Goal: Task Accomplishment & Management: Manage account settings

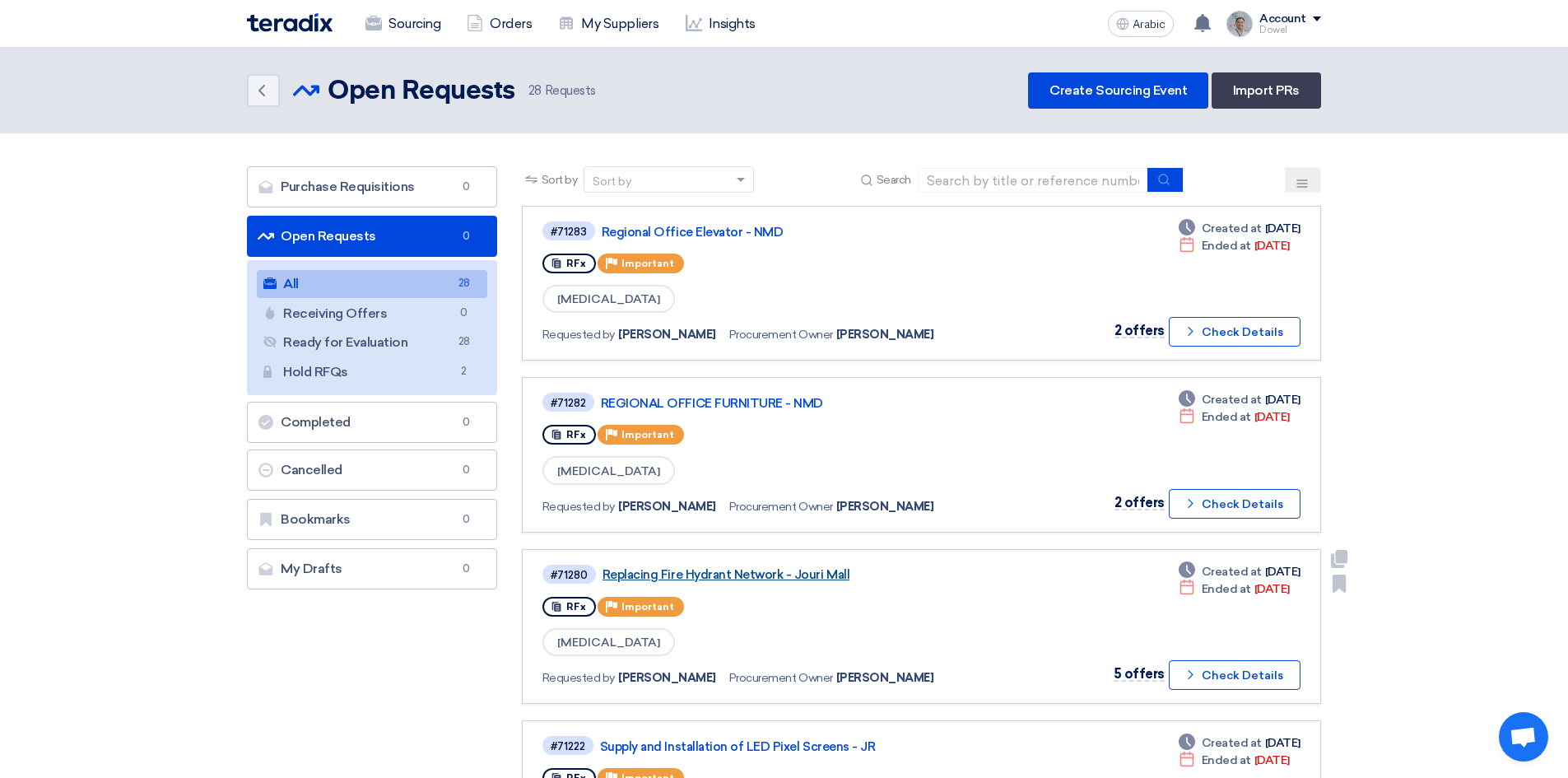
click at [716, 579] on font "Replacing Fire Hydrant Network - Jouri Mall" at bounding box center [725, 574] width 247 height 14
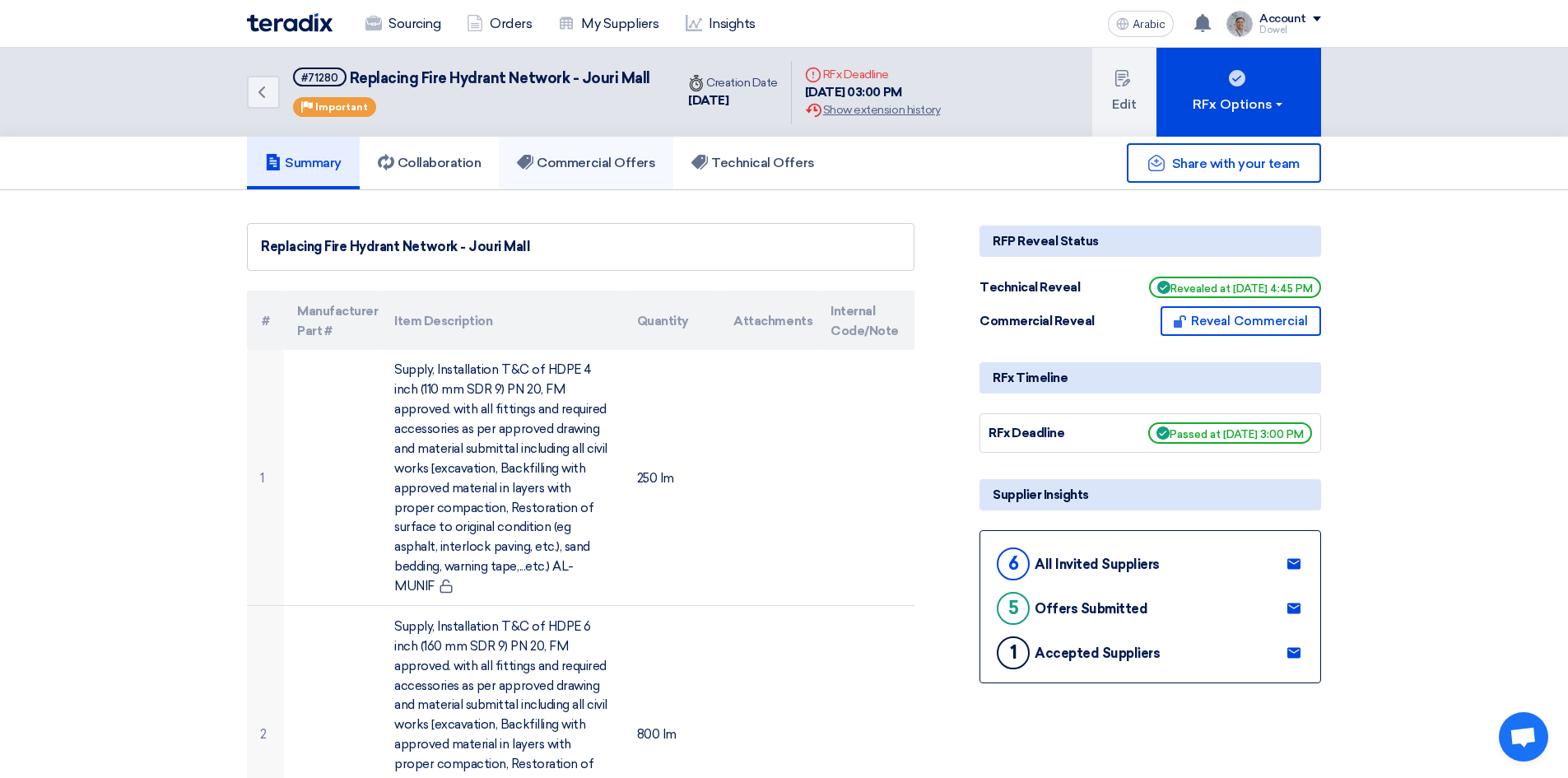
click at [616, 166] on font "Commercial Offers" at bounding box center [596, 162] width 119 height 15
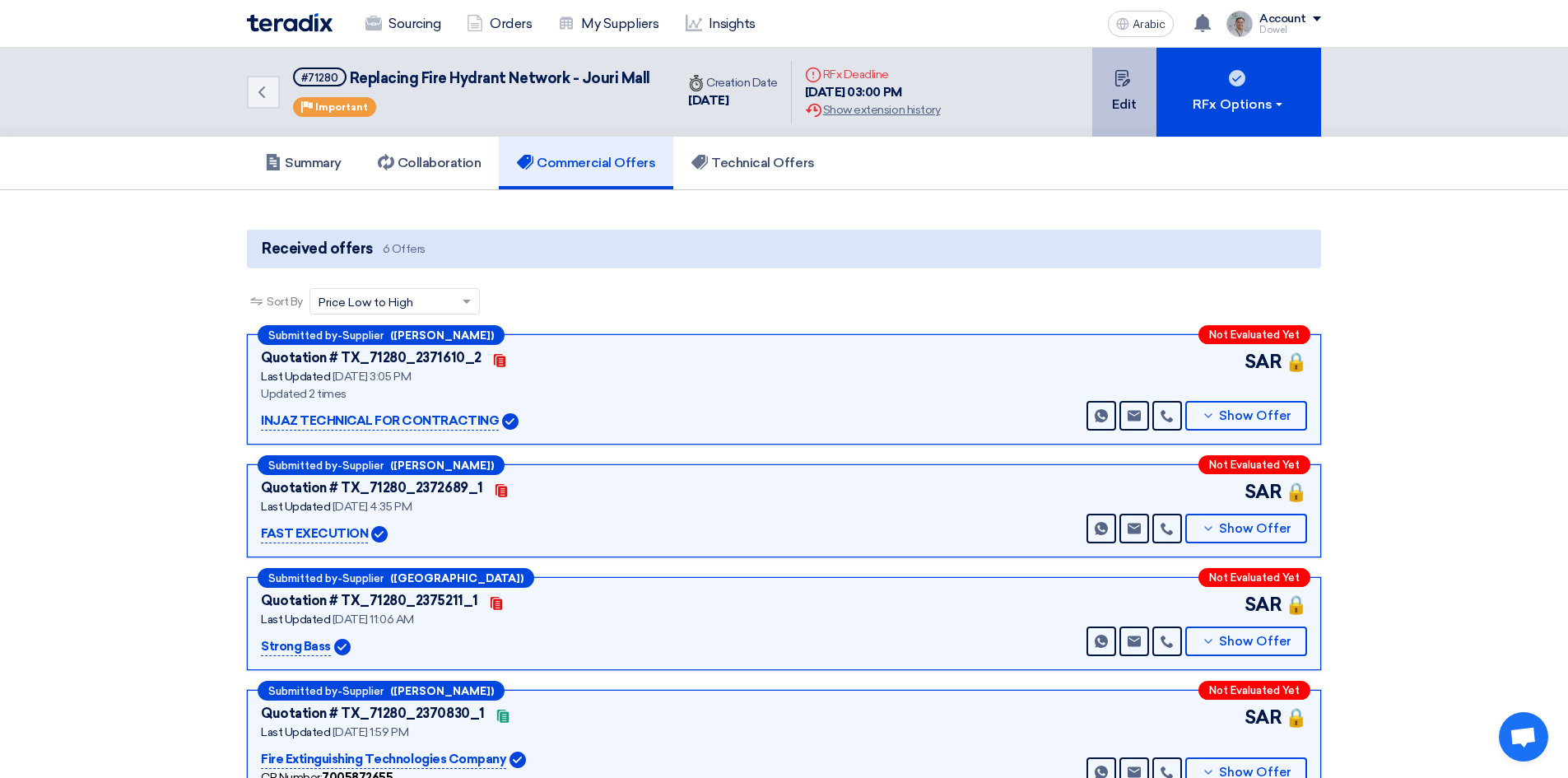
click at [1121, 87] on icon at bounding box center [1122, 77] width 16 height 16
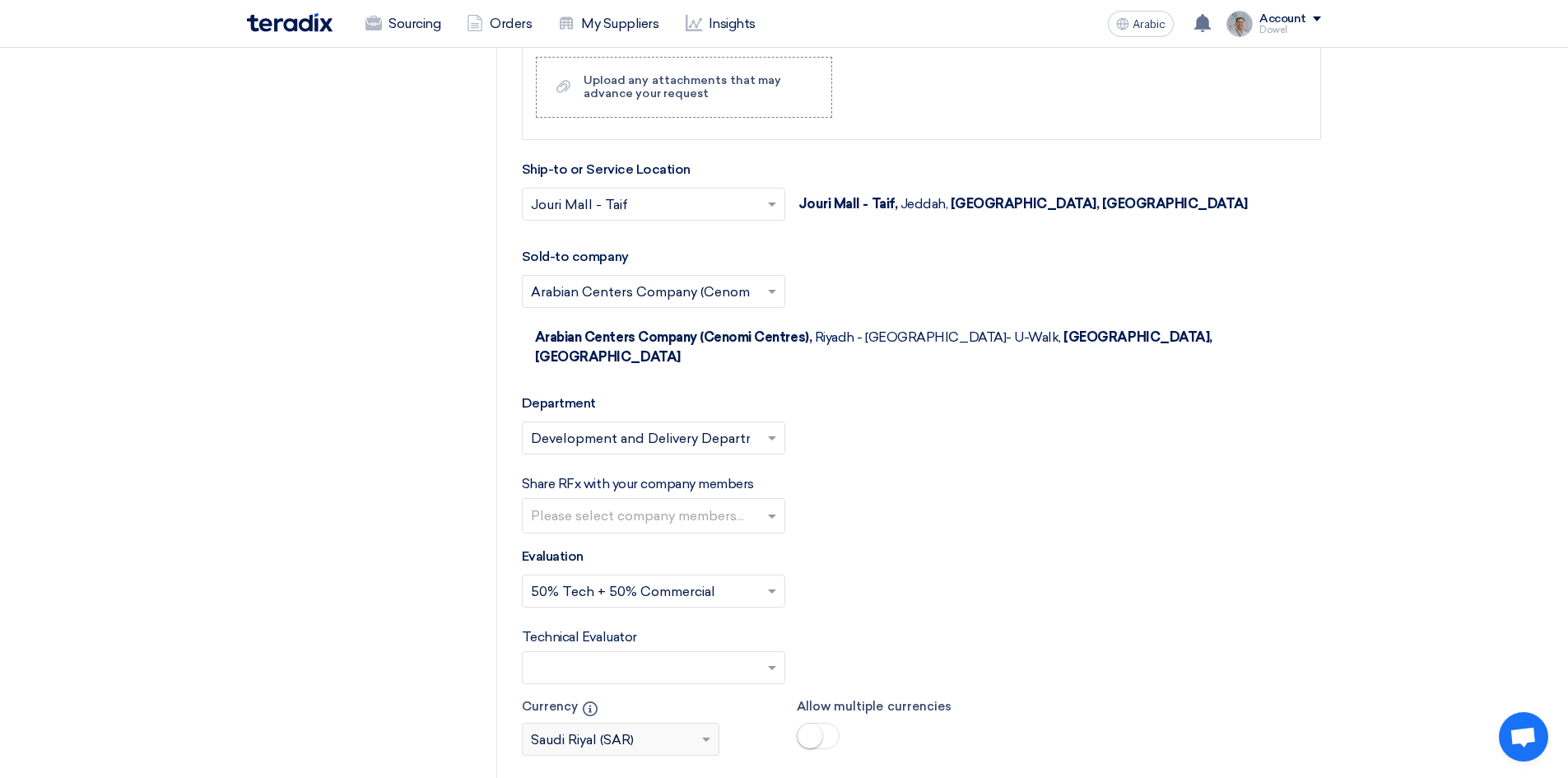
scroll to position [2964, 0]
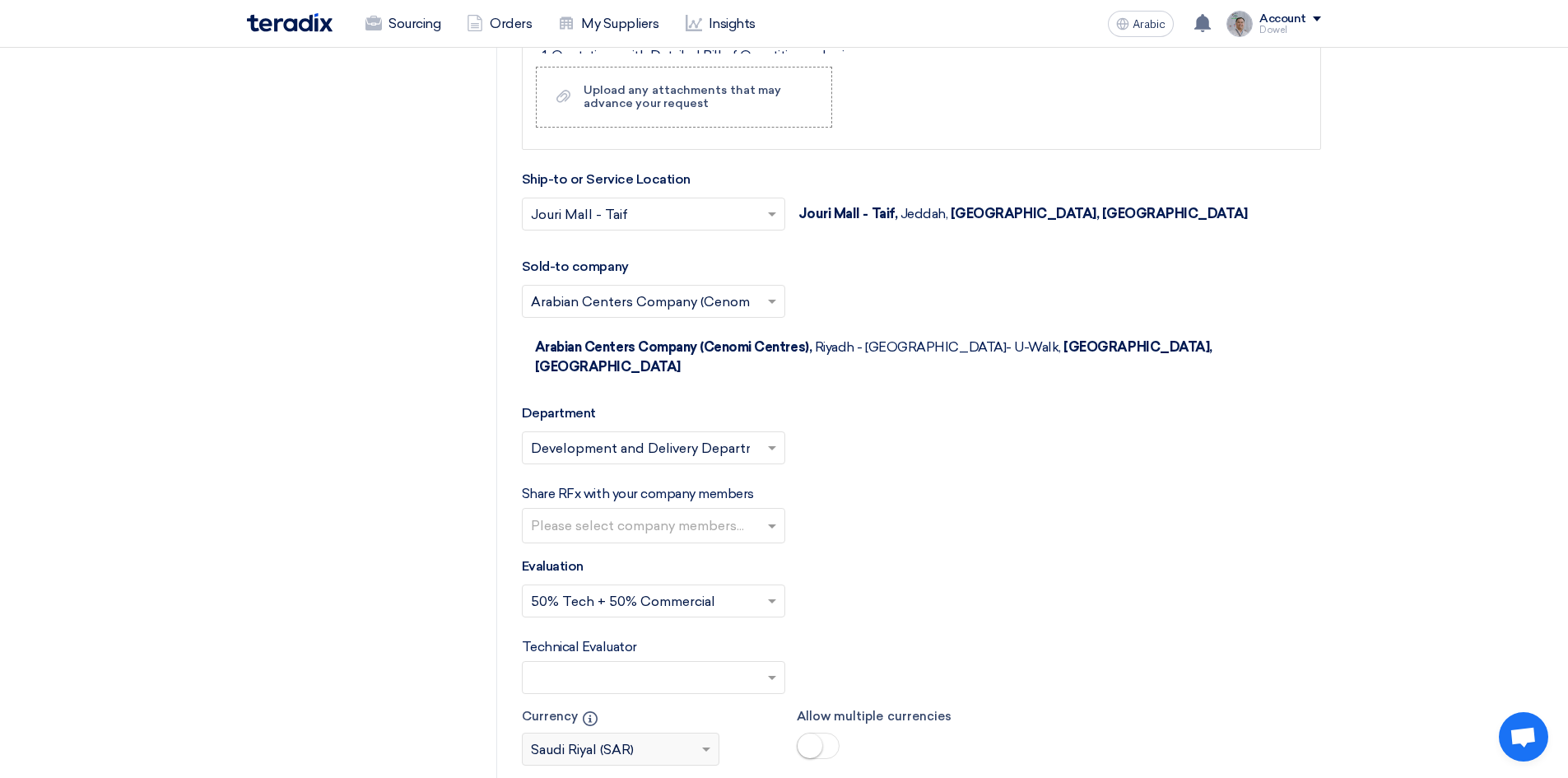
click at [753, 514] on input "text" at bounding box center [656, 528] width 249 height 27
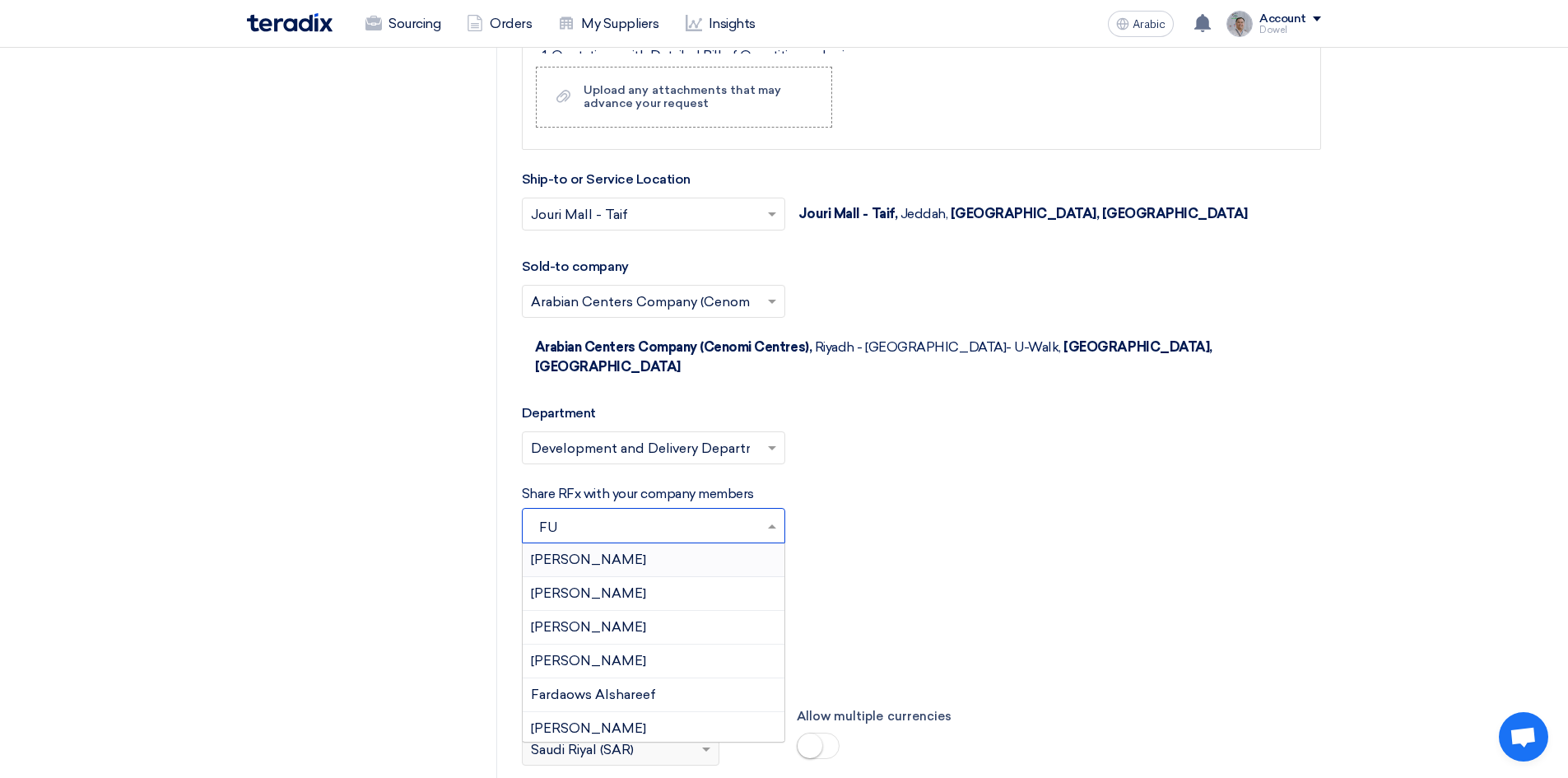
type input "FUA"
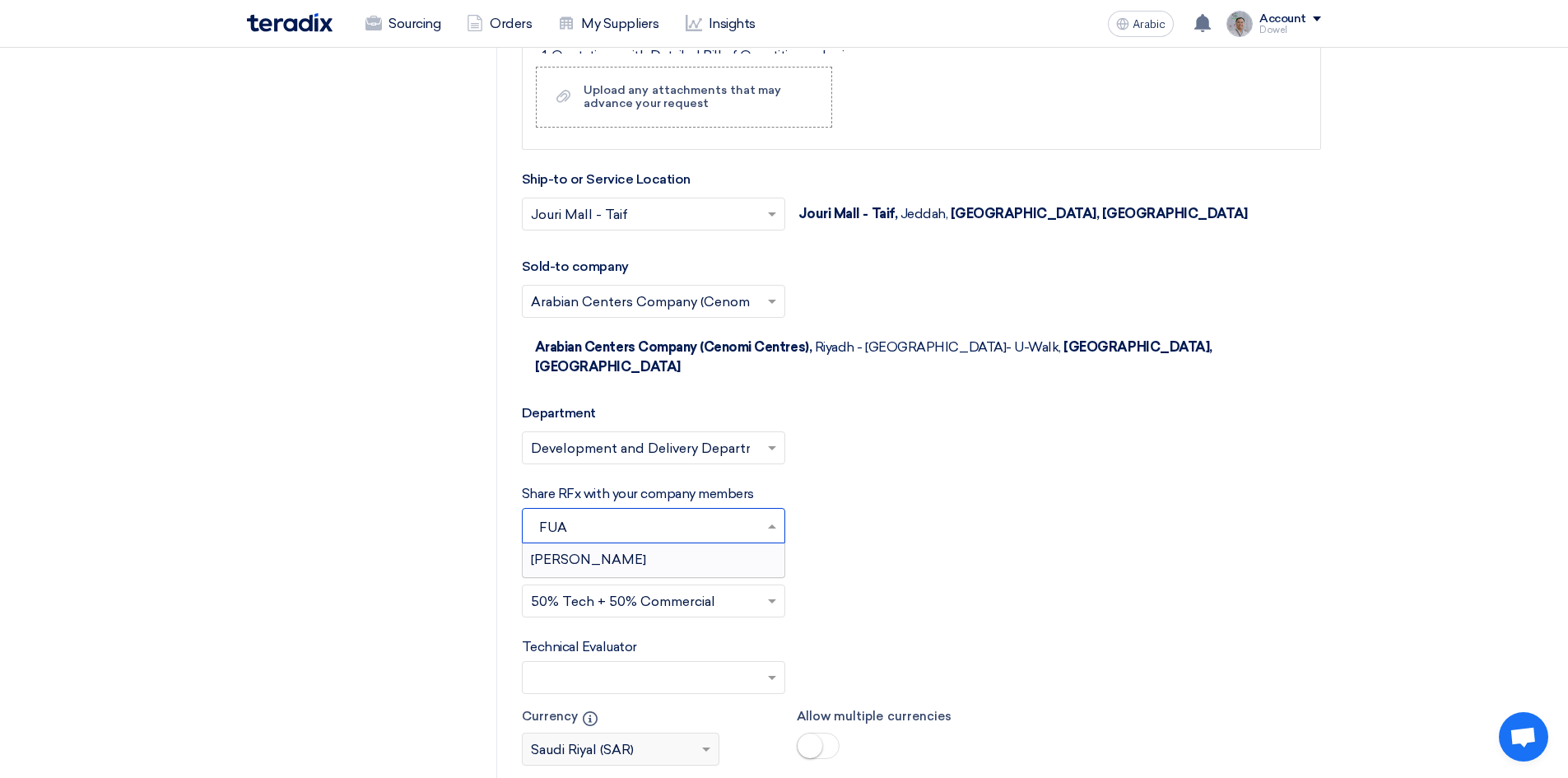
click at [611, 543] on div "[PERSON_NAME]" at bounding box center [653, 559] width 262 height 33
type input "RAED"
click at [603, 551] on font "[PERSON_NAME]" at bounding box center [589, 559] width 115 height 15
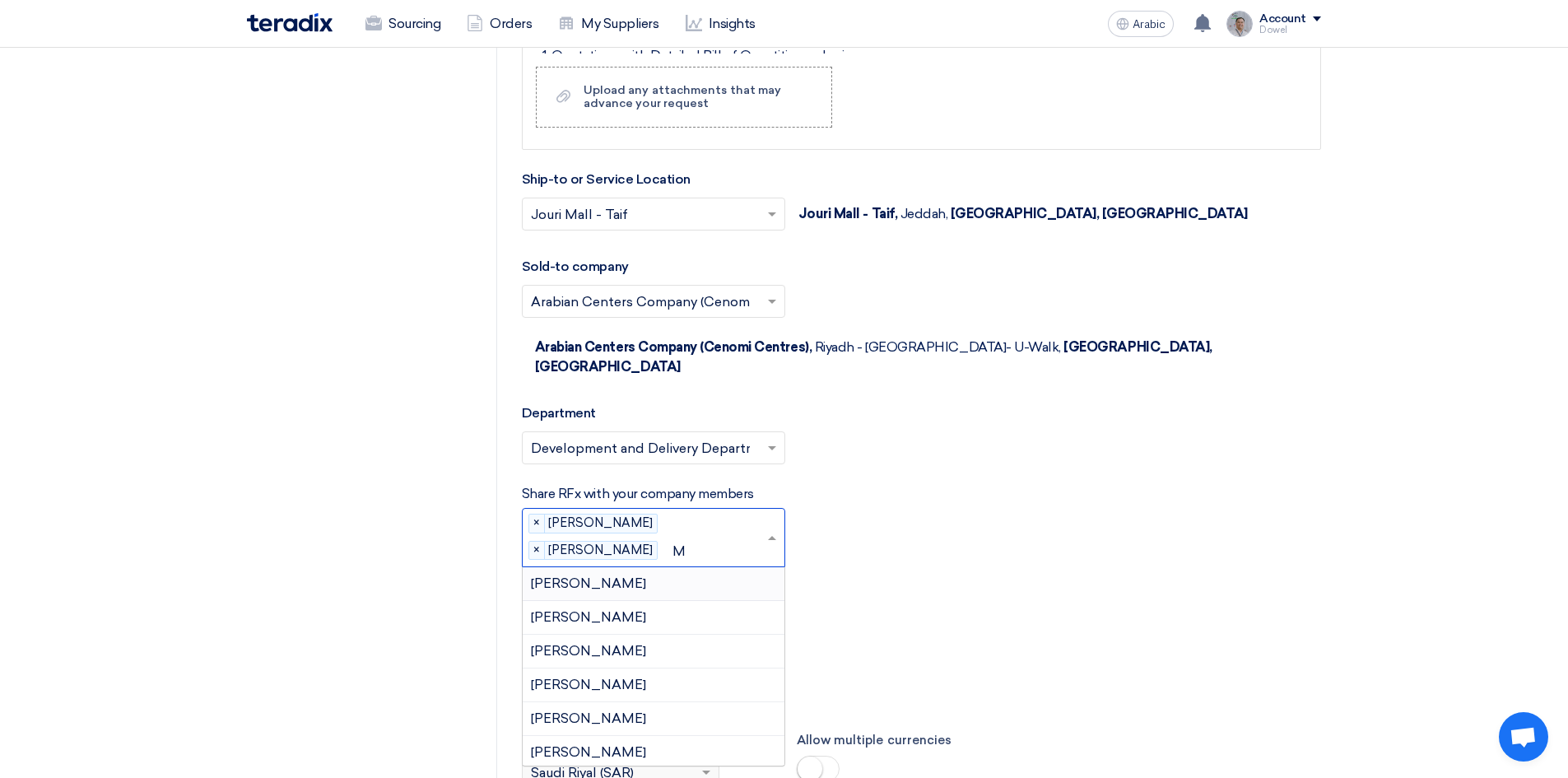
type input "MO"
click at [600, 677] on font "[PERSON_NAME]" at bounding box center [589, 685] width 115 height 15
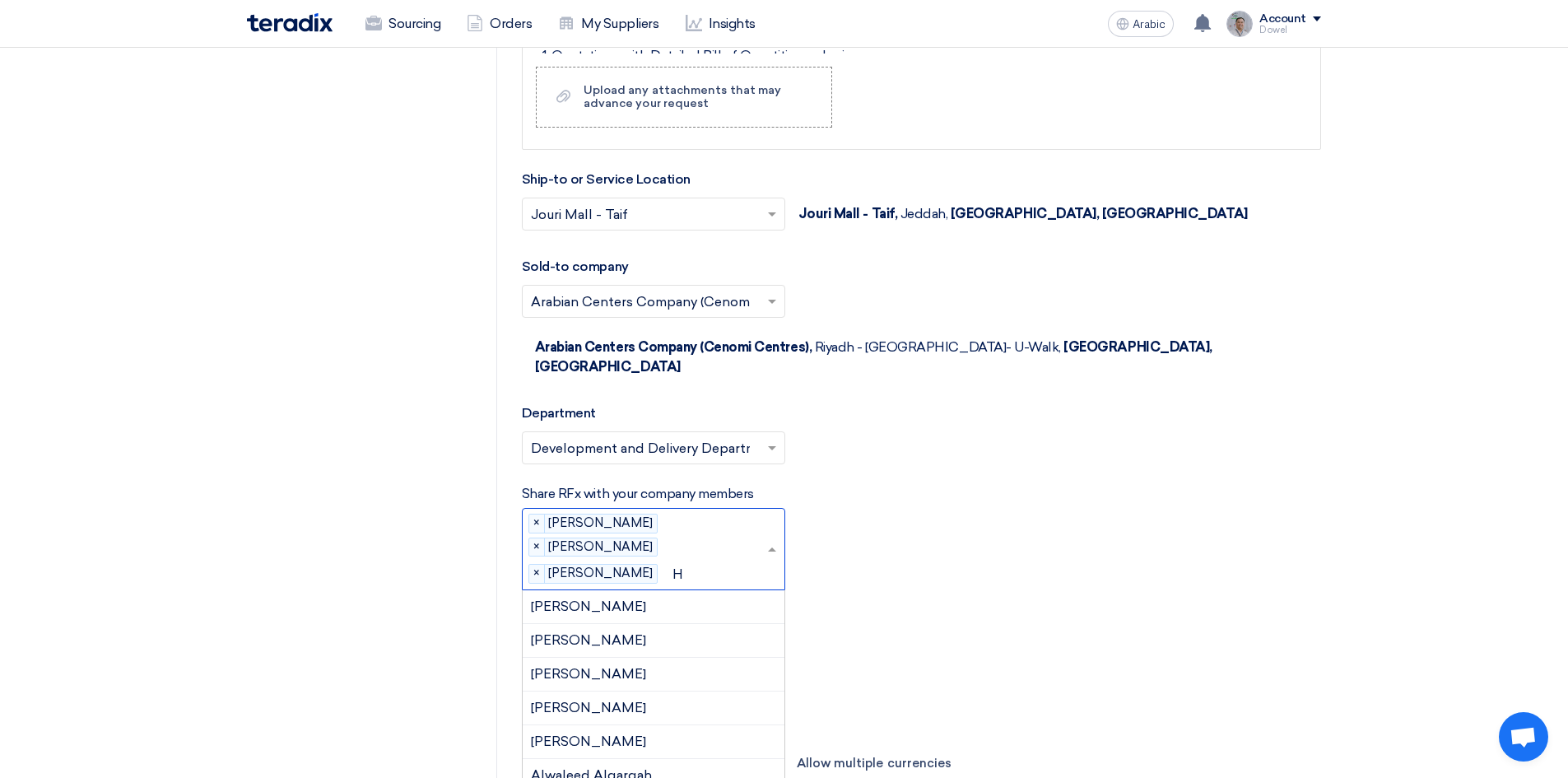
scroll to position [612, 0]
type input "HI"
click at [600, 632] on font "[PERSON_NAME]" at bounding box center [589, 640] width 115 height 15
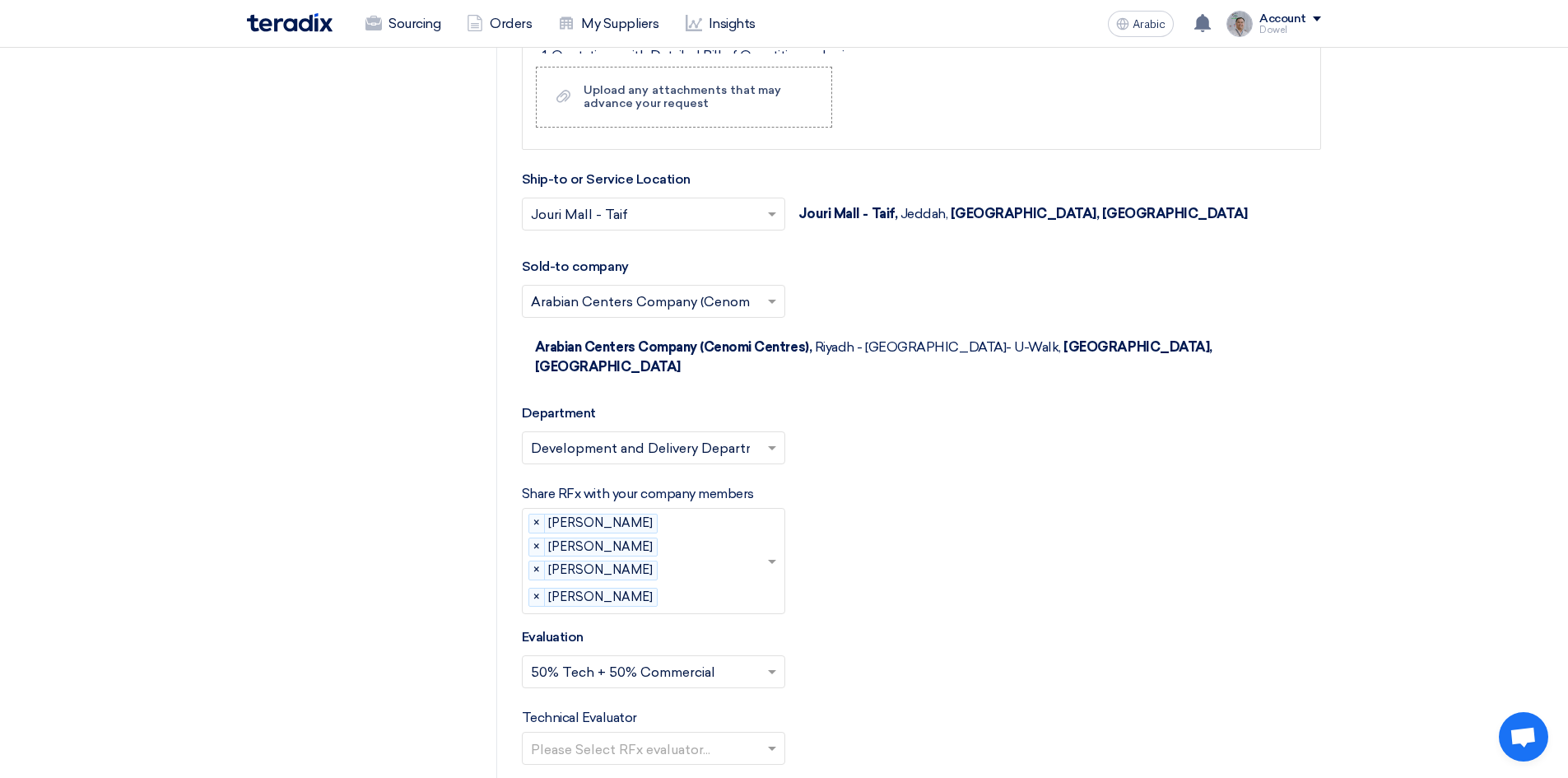
click at [623, 736] on input "text" at bounding box center [645, 750] width 229 height 27
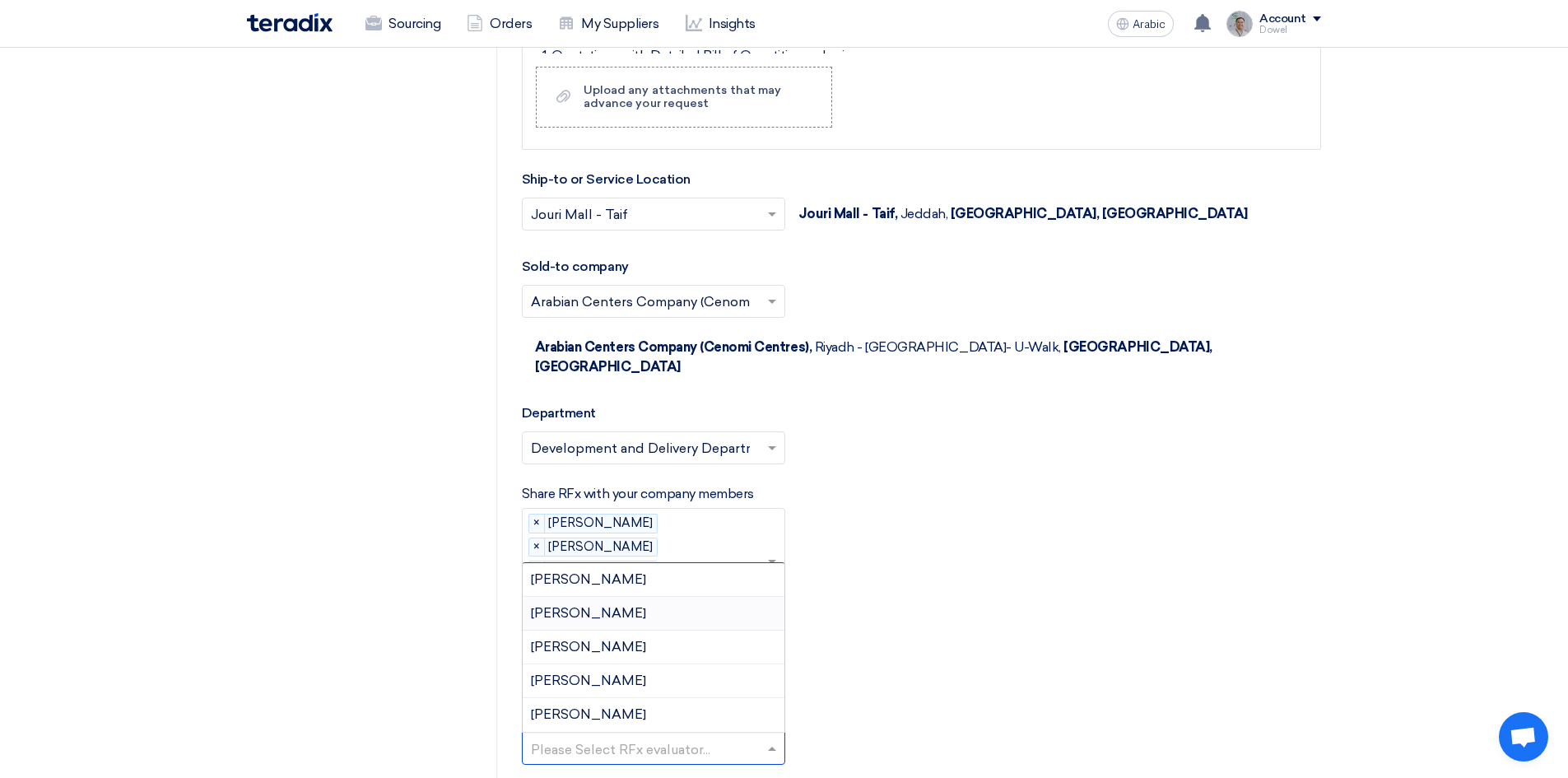
click at [590, 605] on font "[PERSON_NAME]" at bounding box center [589, 613] width 115 height 15
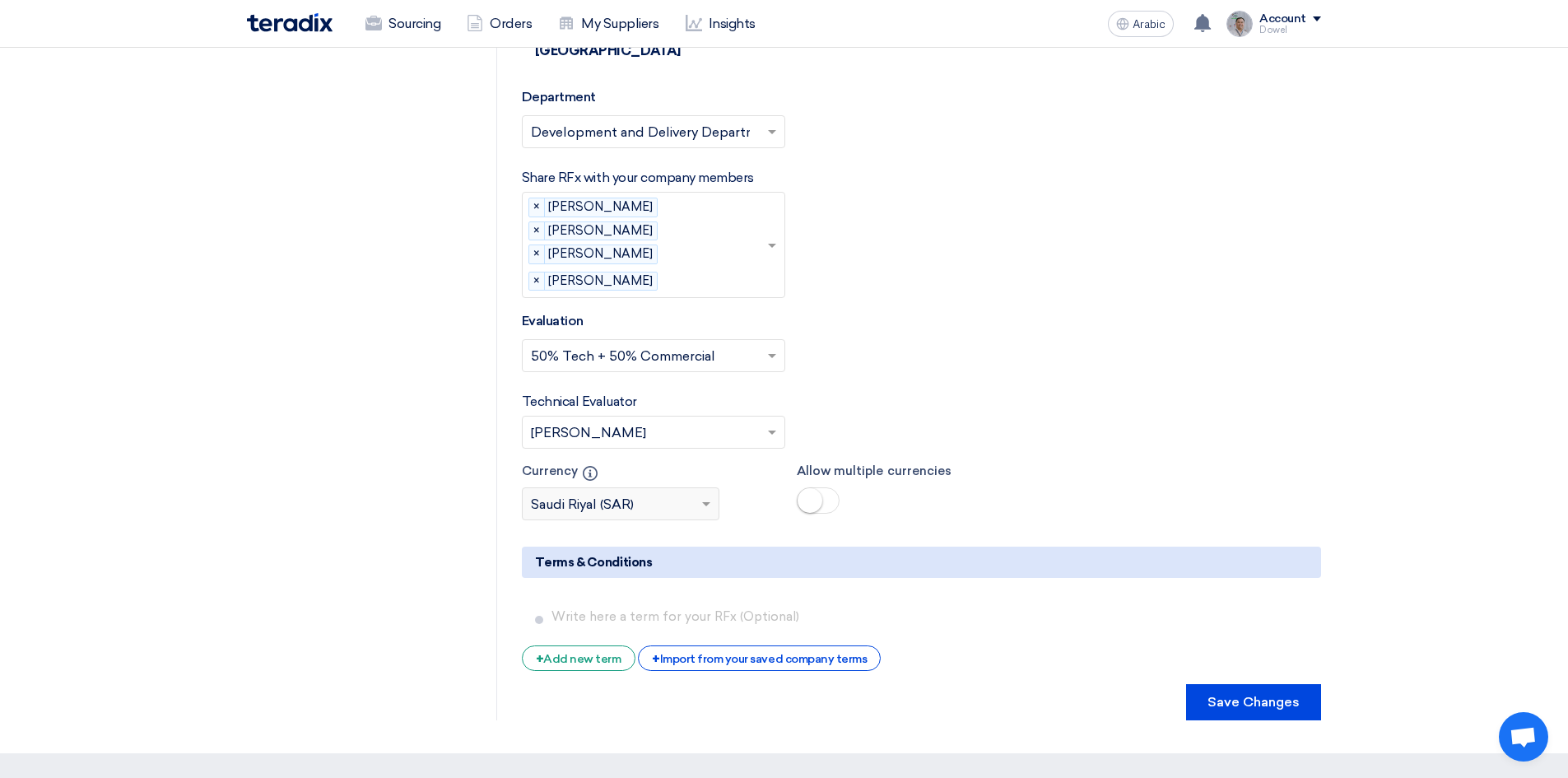
scroll to position [3293, 0]
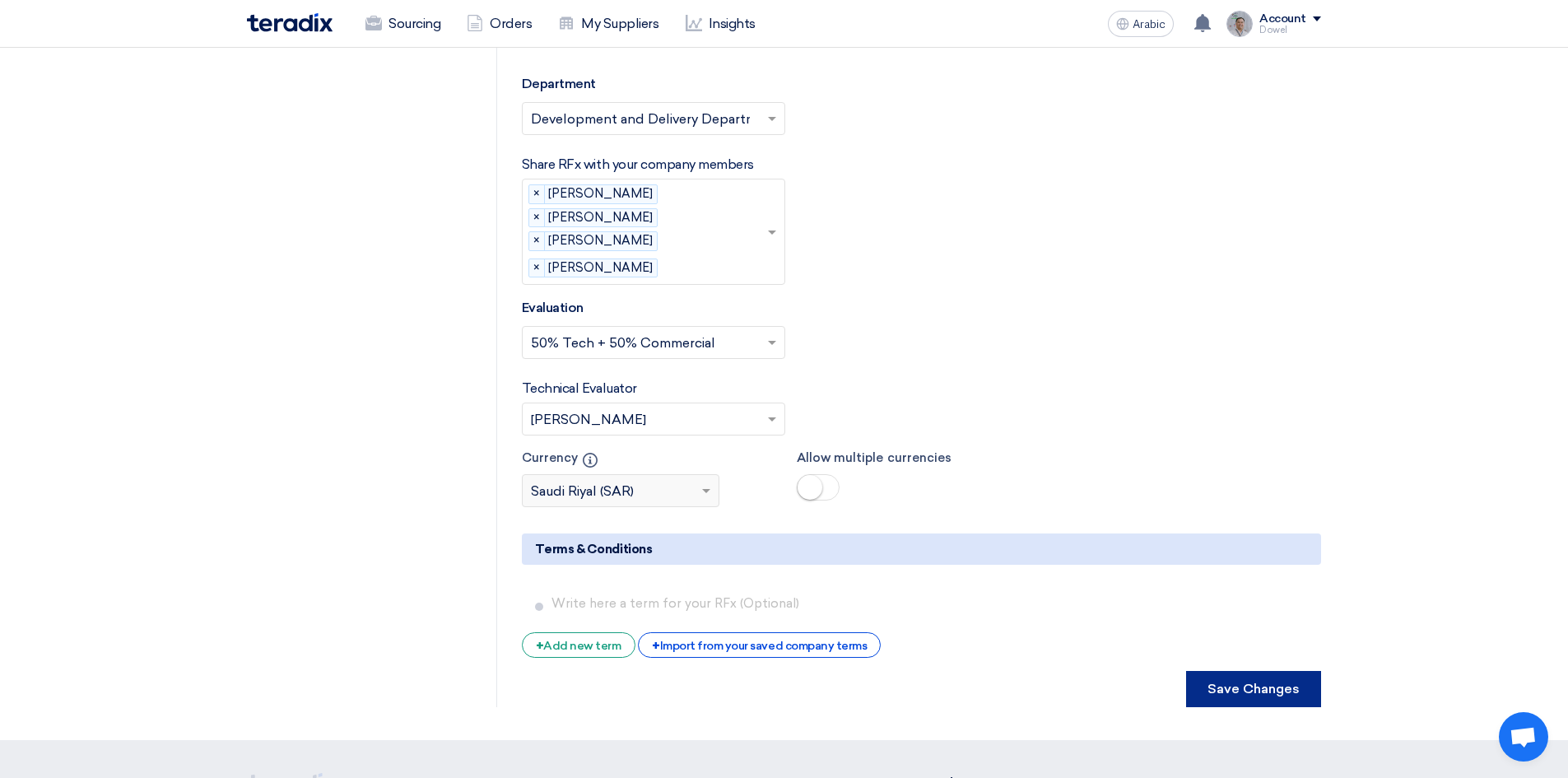
click at [1256, 680] on font "Save Changes" at bounding box center [1253, 688] width 92 height 15
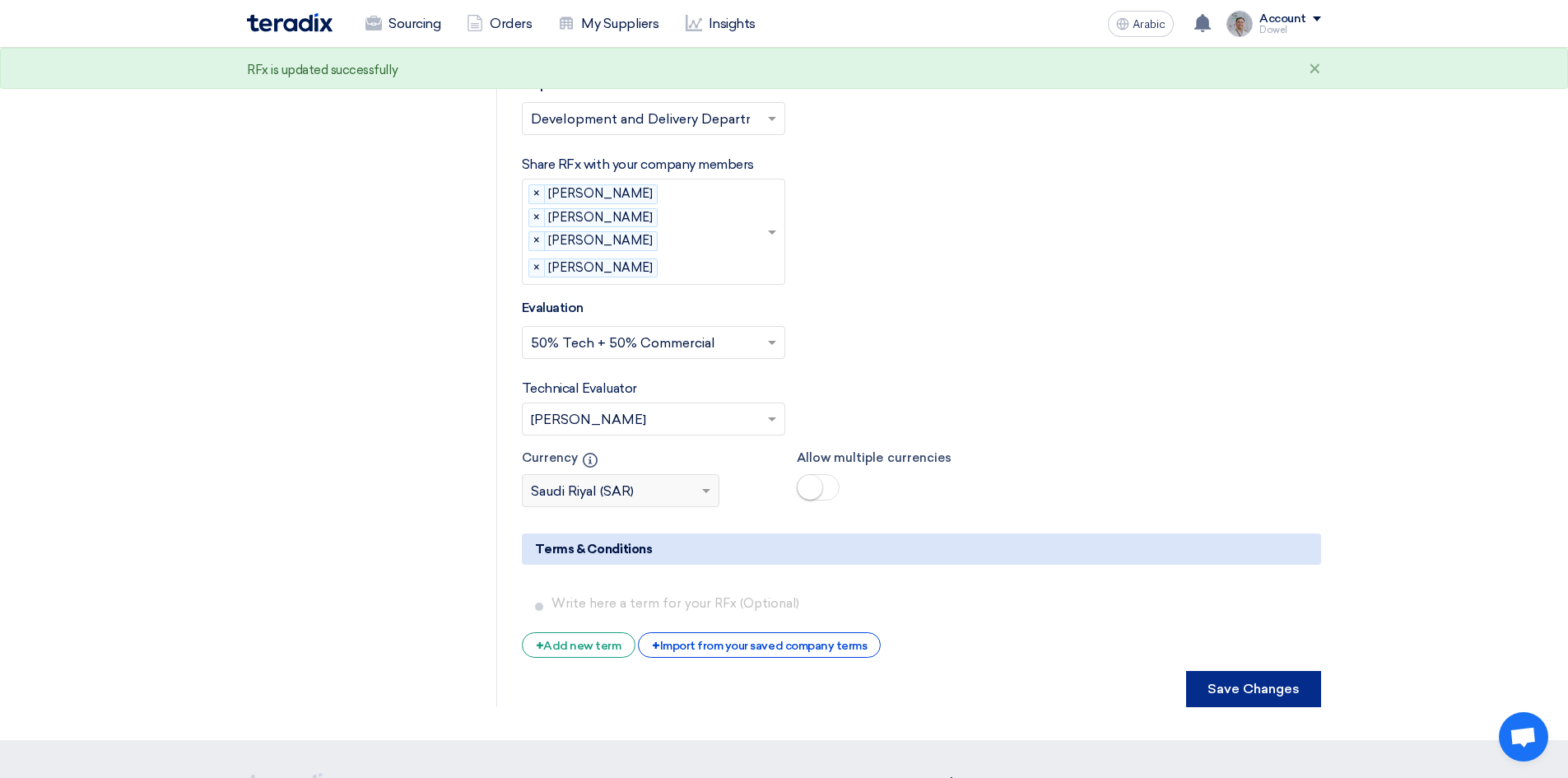
scroll to position [0, 0]
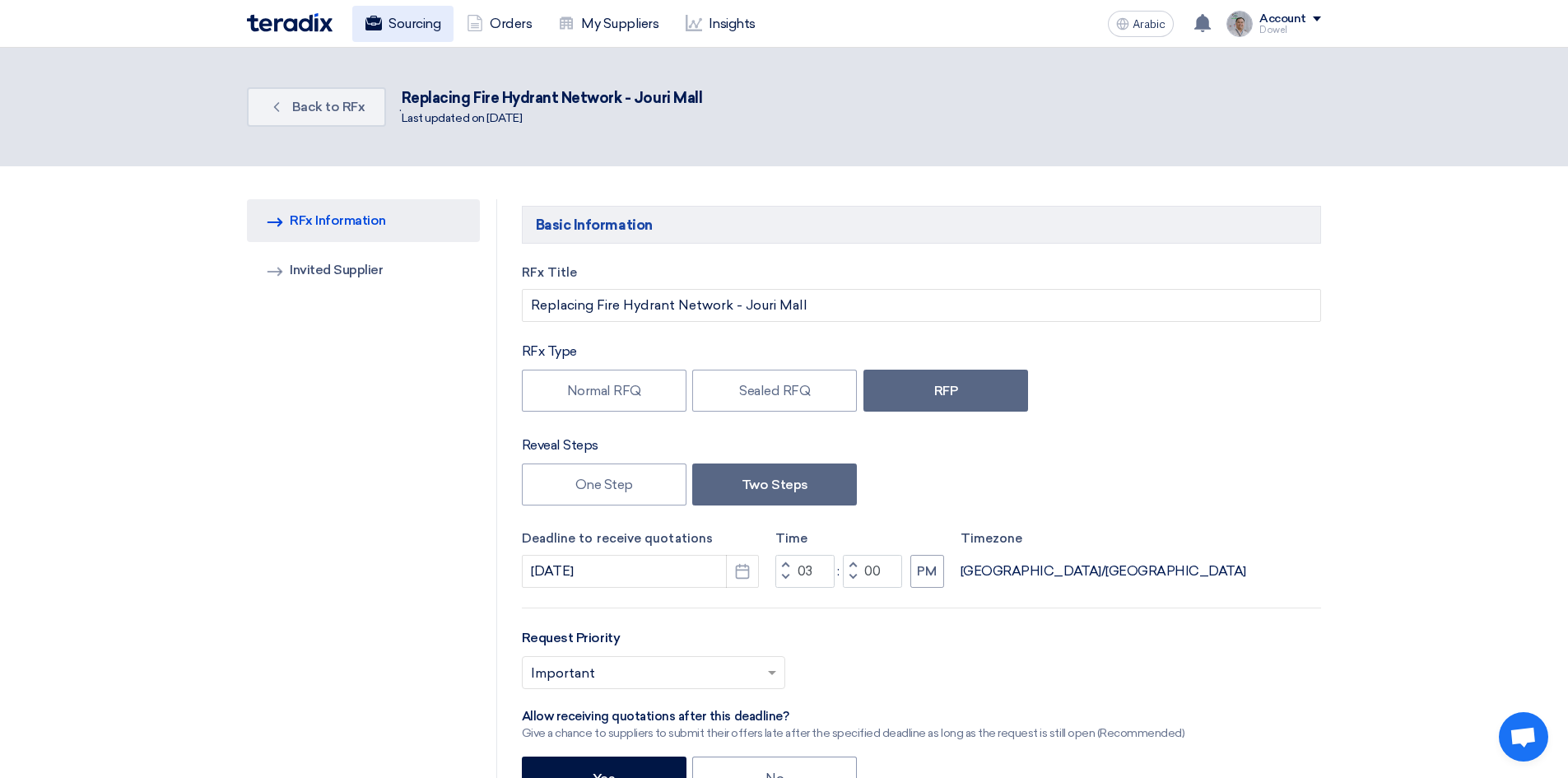
click at [416, 30] on font "Sourcing" at bounding box center [414, 23] width 52 height 15
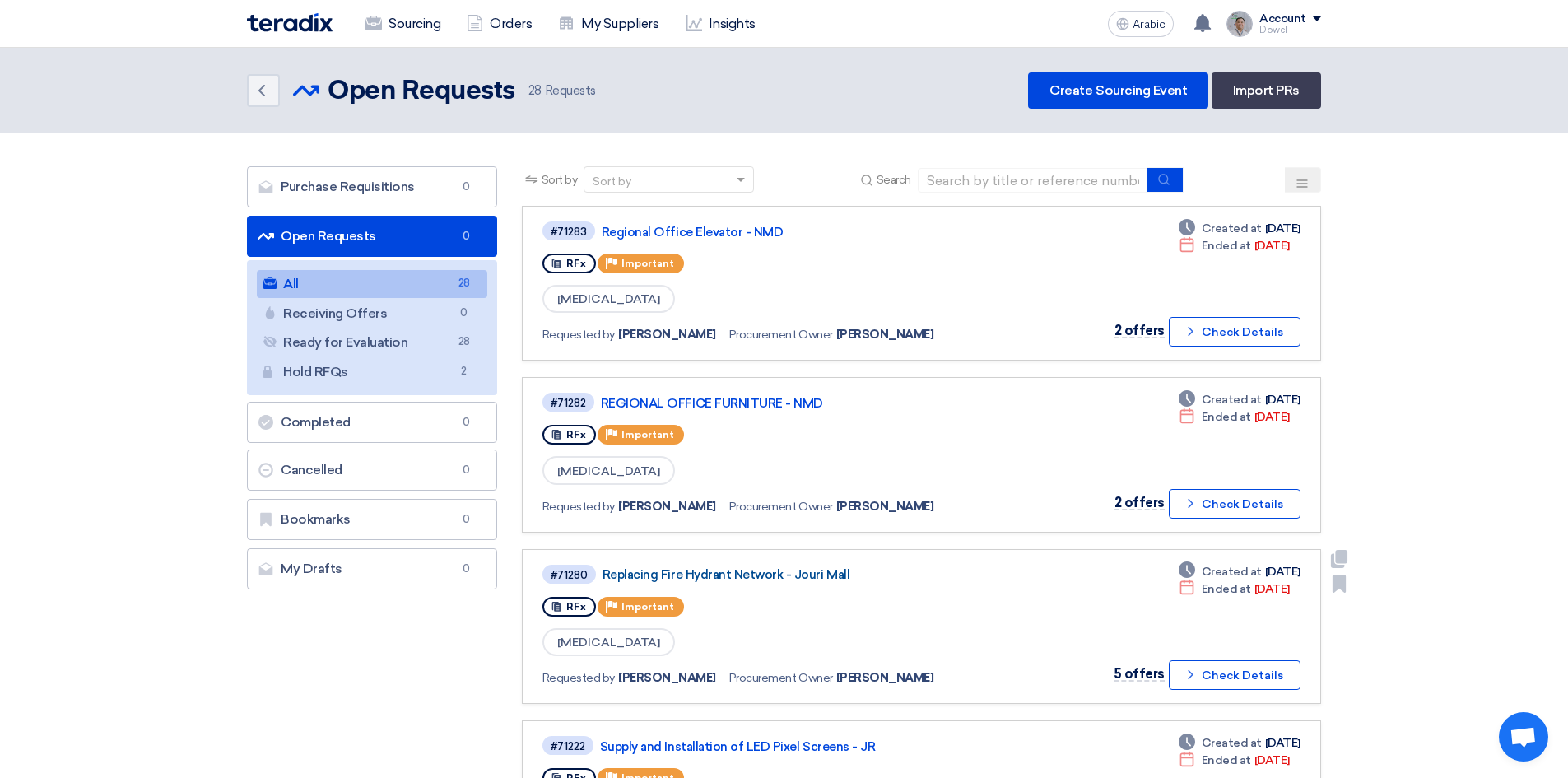
click at [713, 580] on font "Replacing Fire Hydrant Network - Jouri Mall" at bounding box center [725, 574] width 247 height 14
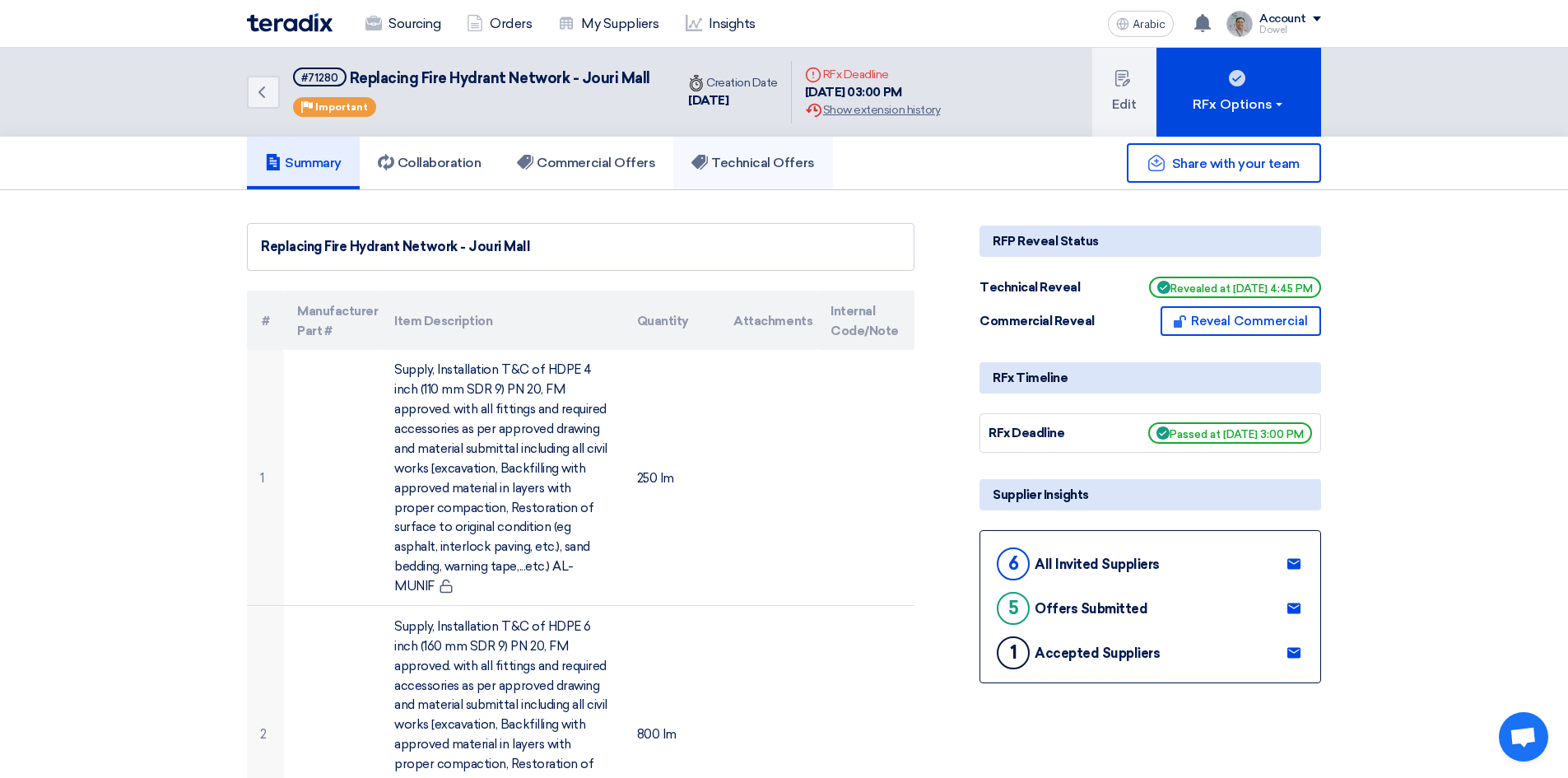
click at [773, 164] on font "Technical Offers" at bounding box center [762, 162] width 103 height 15
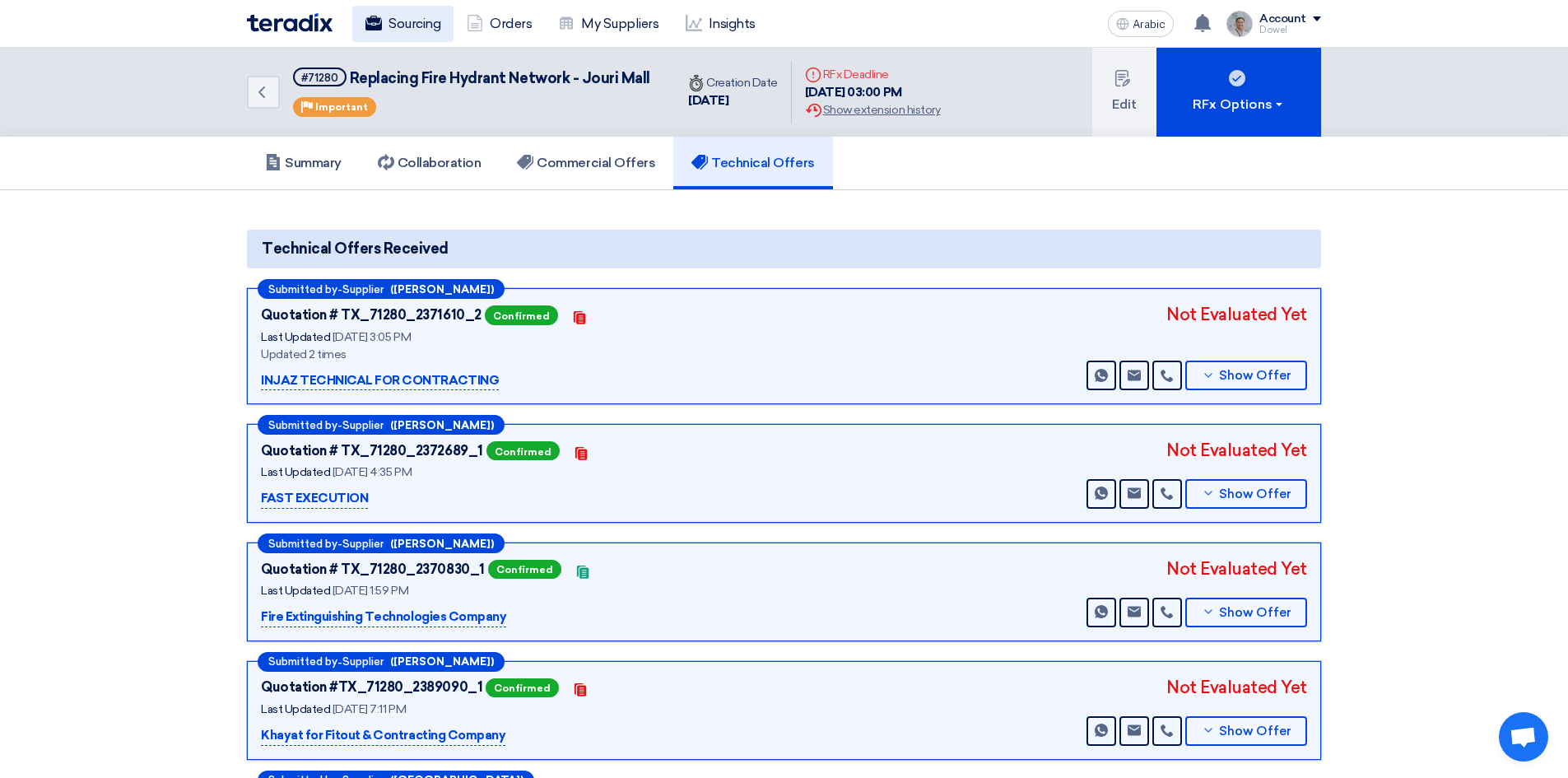
click at [412, 21] on font "Sourcing" at bounding box center [414, 23] width 52 height 15
